Goal: Information Seeking & Learning: Check status

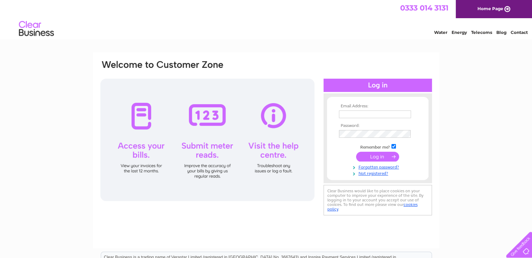
type input "gwlimited@ymail.com"
click at [382, 156] on input "submit" at bounding box center [377, 157] width 43 height 10
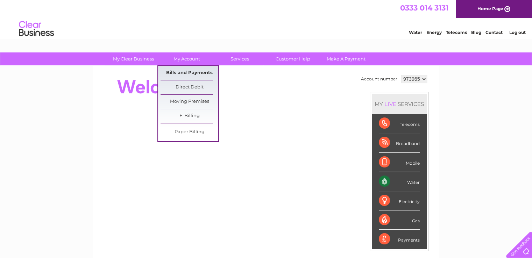
click at [183, 70] on link "Bills and Payments" at bounding box center [190, 73] width 58 height 14
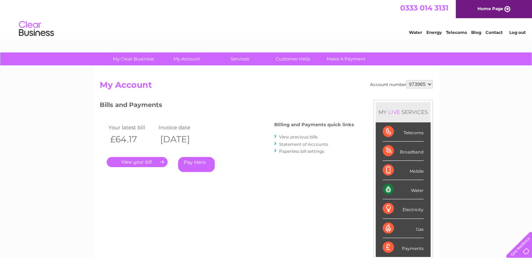
click at [310, 137] on link "View previous bills" at bounding box center [298, 136] width 38 height 5
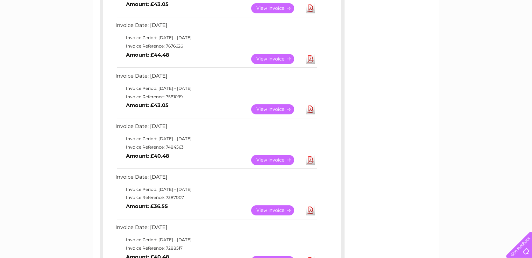
scroll to position [420, 0]
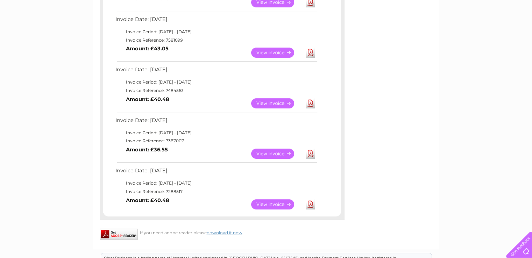
click at [261, 154] on link "View" at bounding box center [276, 154] width 51 height 10
click at [271, 49] on link "View" at bounding box center [276, 53] width 51 height 10
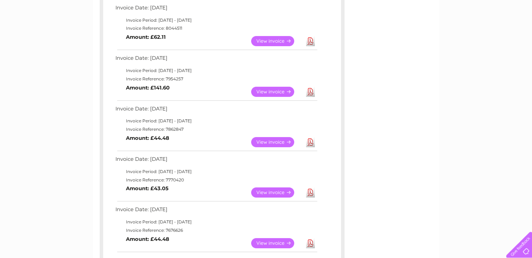
scroll to position [175, 0]
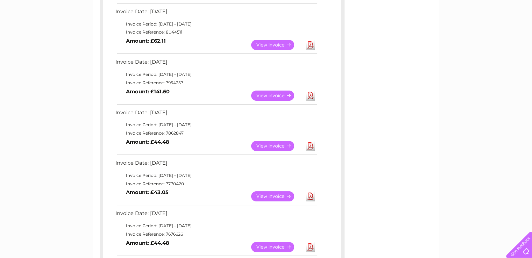
click at [267, 91] on link "View" at bounding box center [276, 96] width 51 height 10
click at [271, 48] on link "View" at bounding box center [276, 45] width 51 height 10
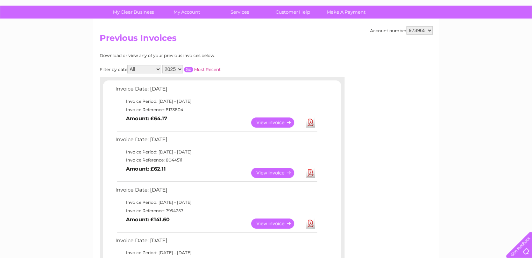
scroll to position [35, 0]
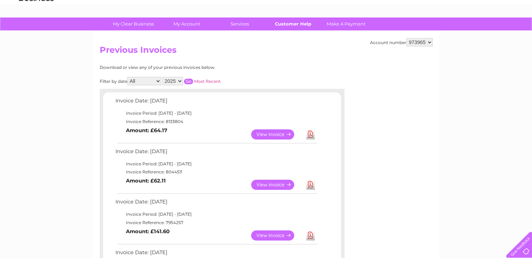
click at [284, 26] on link "Customer Help" at bounding box center [293, 23] width 58 height 13
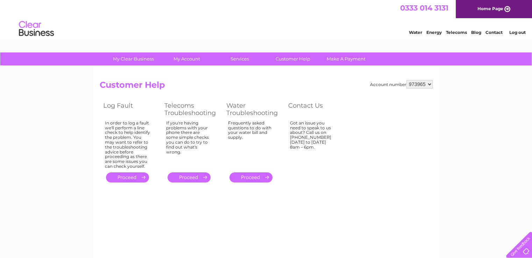
click at [253, 177] on link "." at bounding box center [250, 177] width 43 height 10
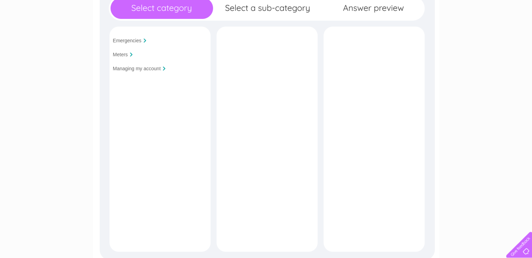
scroll to position [19, 0]
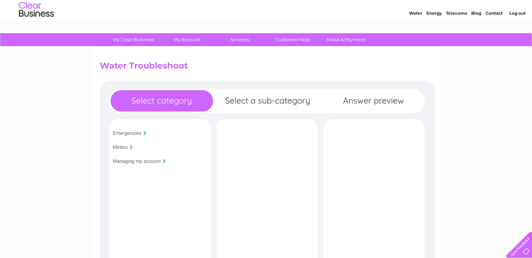
click at [155, 161] on input "Managing my account" at bounding box center [137, 161] width 48 height 6
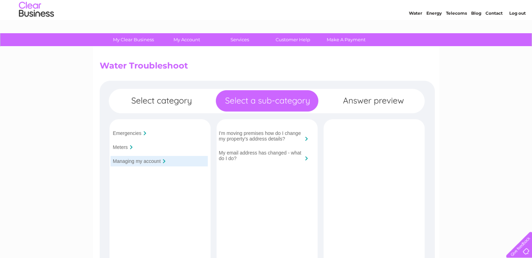
click at [123, 147] on input "Meters" at bounding box center [120, 147] width 15 height 6
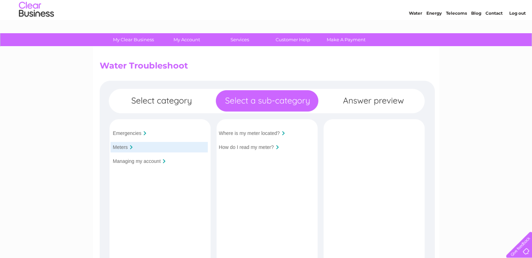
click at [126, 135] on input "Emergencies" at bounding box center [127, 133] width 29 height 6
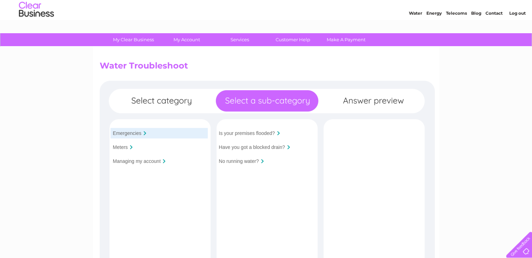
click at [136, 163] on input "Managing my account" at bounding box center [137, 161] width 48 height 6
